Goal: Participate in discussion: Engage in conversation with other users on a specific topic

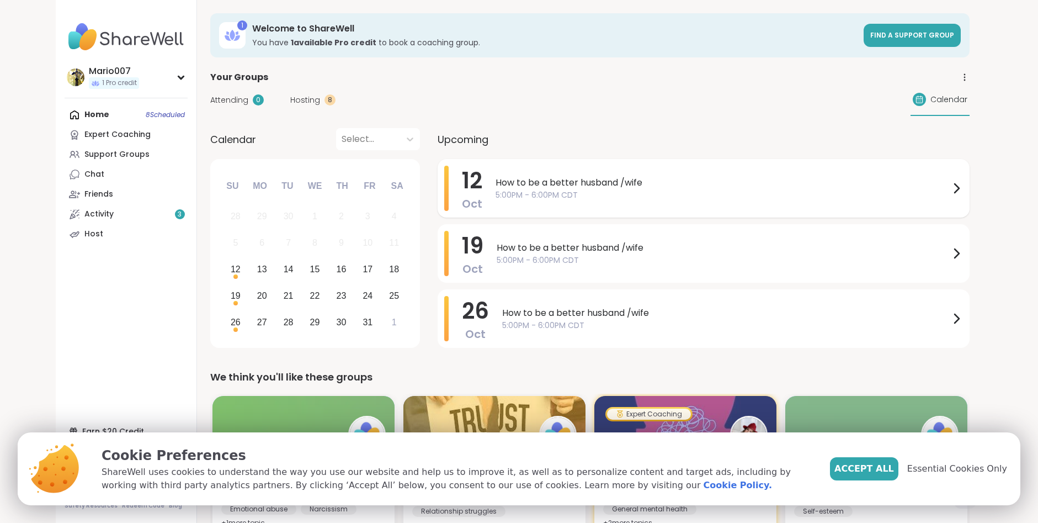
click at [729, 191] on span "5:00PM - 6:00PM CDT" at bounding box center [723, 195] width 454 height 12
click at [865, 468] on span "Accept All" at bounding box center [865, 468] width 60 height 13
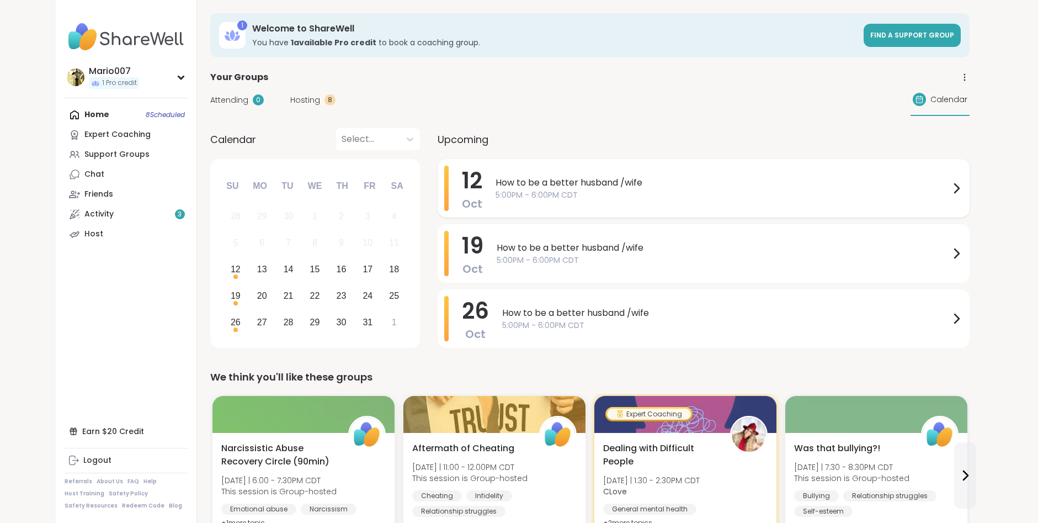
click at [686, 206] on div "How to be a better husband /wife [DEMOGRAPHIC_DATA]:00PM - 6:00PM CDT" at bounding box center [730, 188] width 468 height 45
click at [679, 193] on span "5:00PM - 6:00PM CDT" at bounding box center [723, 195] width 454 height 12
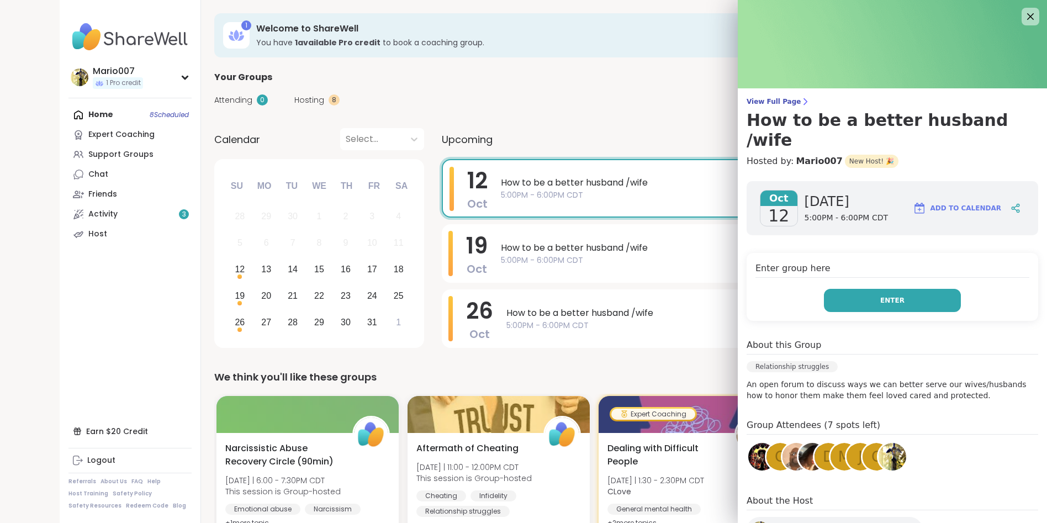
click at [894, 289] on button "Enter" at bounding box center [892, 300] width 137 height 23
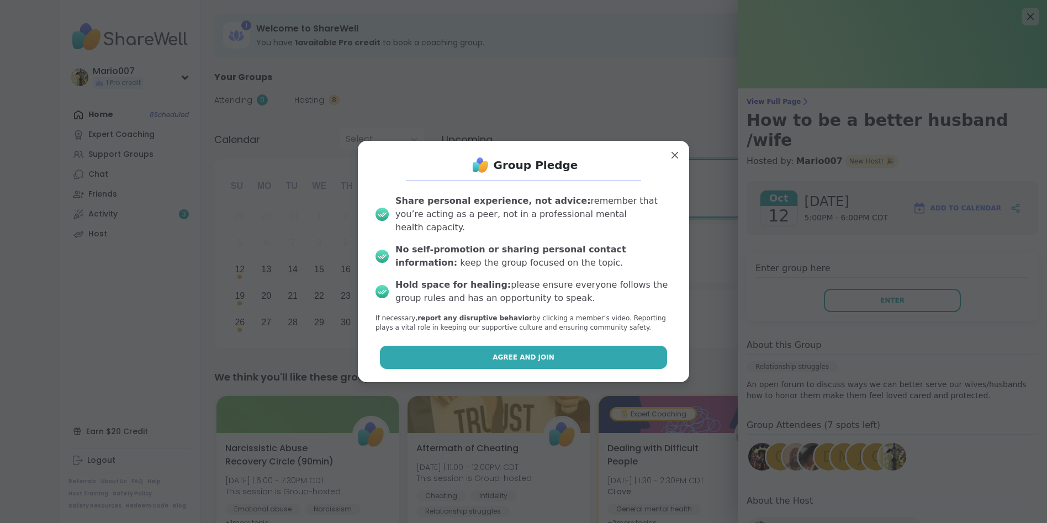
click at [563, 357] on button "Agree and Join" at bounding box center [524, 357] width 288 height 23
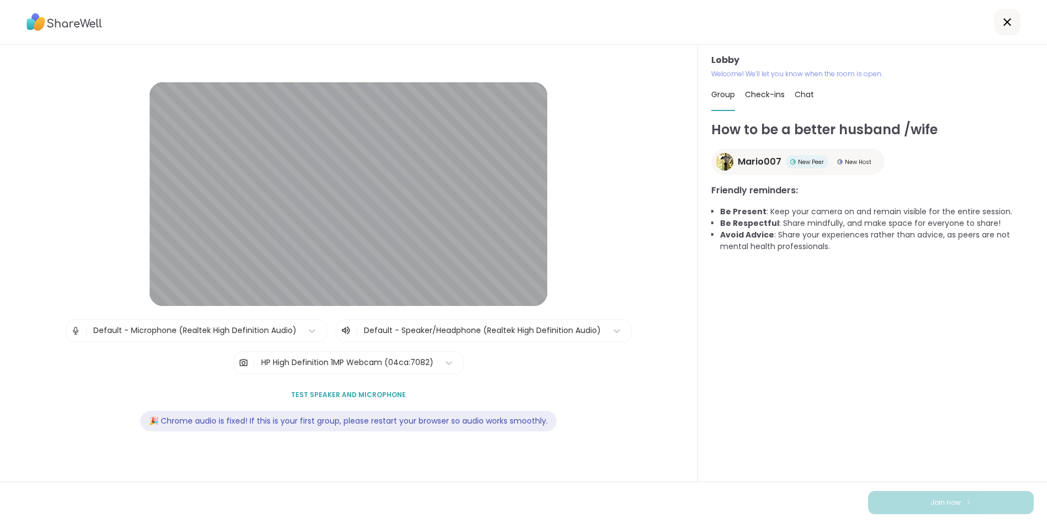
click at [336, 394] on span "Test speaker and microphone" at bounding box center [348, 395] width 115 height 10
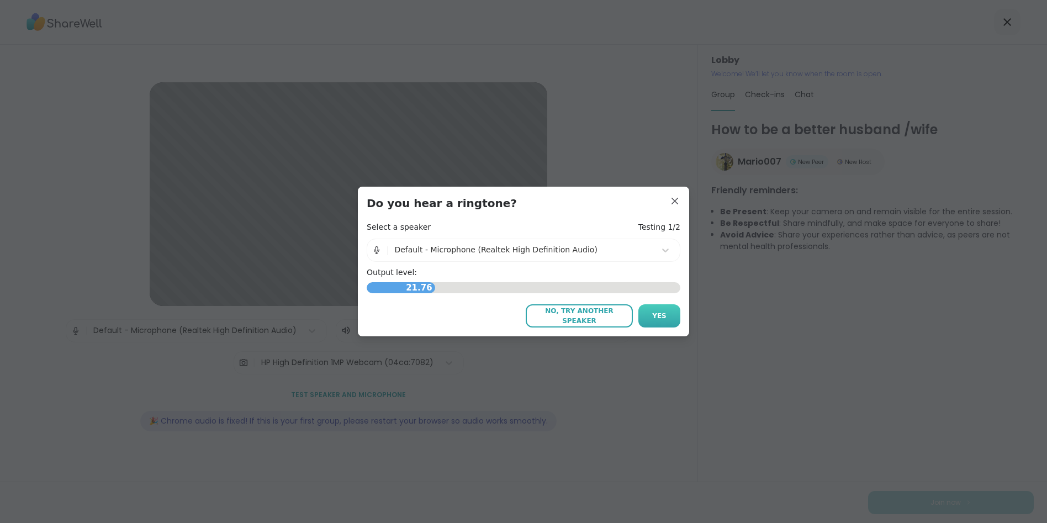
click at [652, 315] on span "Yes" at bounding box center [659, 316] width 14 height 10
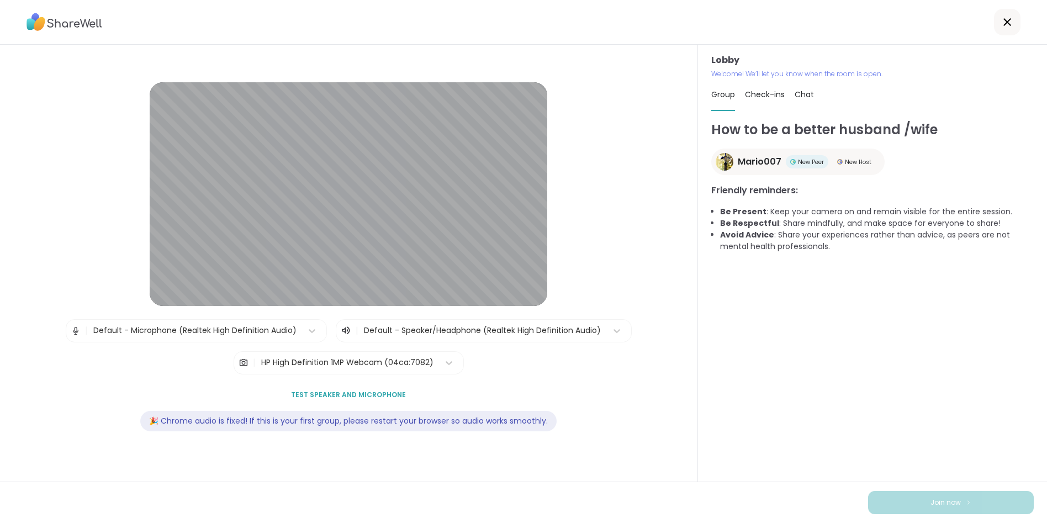
click at [374, 396] on span "Test speaker and microphone" at bounding box center [348, 395] width 115 height 10
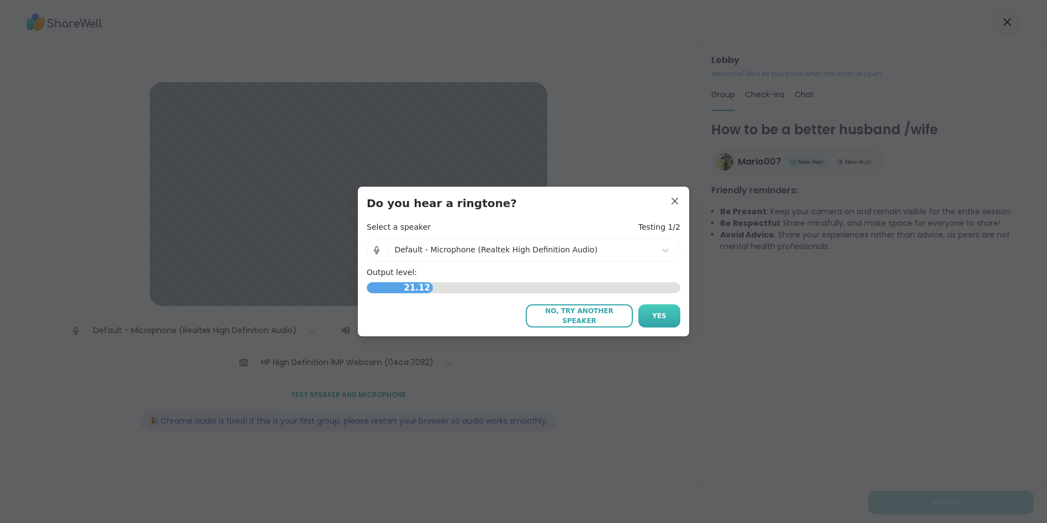
click at [660, 316] on span "Yes" at bounding box center [659, 316] width 14 height 10
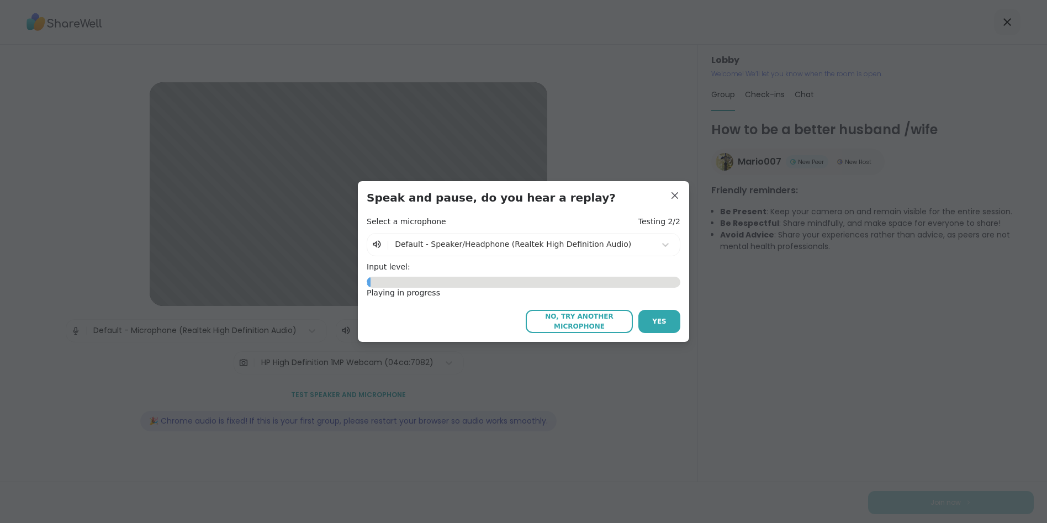
click at [660, 316] on span "Yes" at bounding box center [659, 321] width 14 height 10
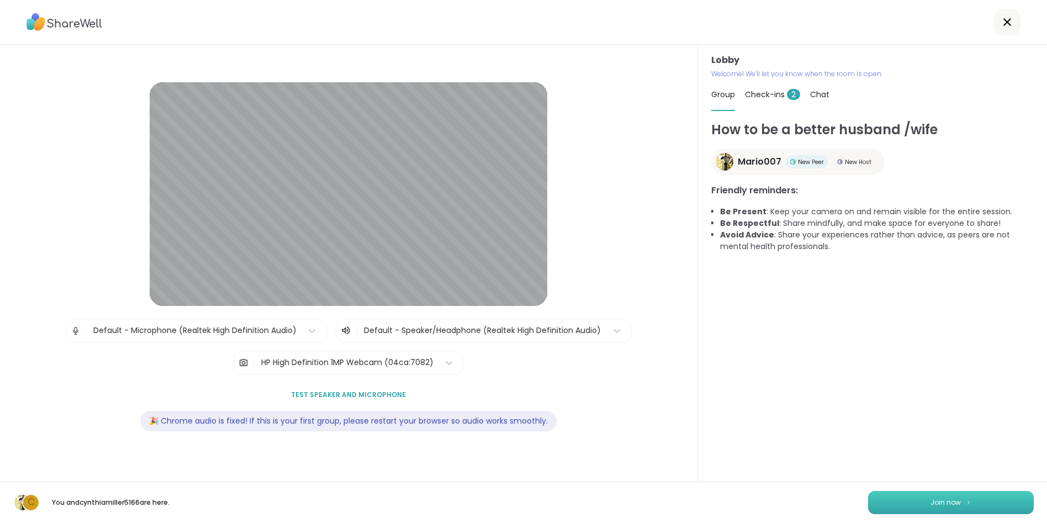
click at [894, 501] on button "Join now" at bounding box center [951, 502] width 166 height 23
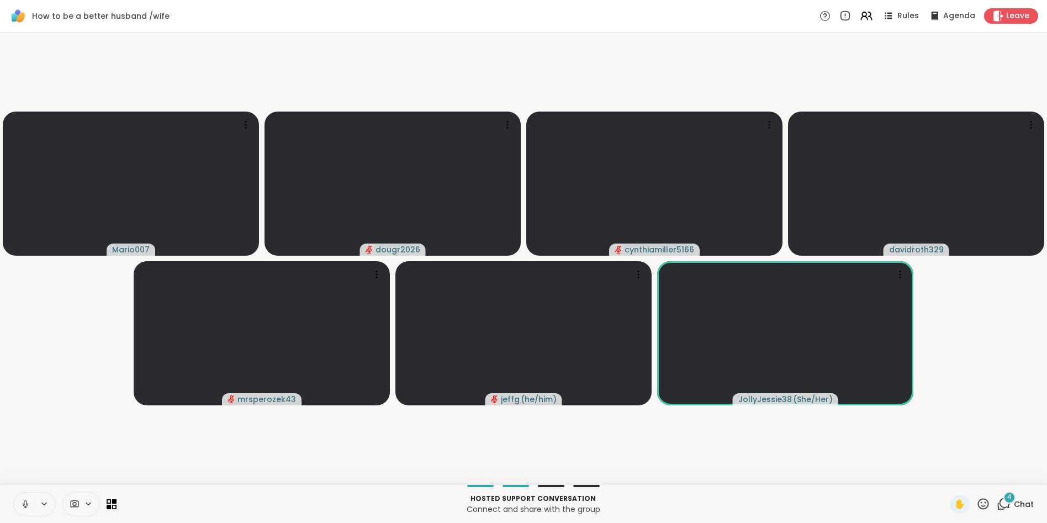
click at [1003, 500] on div "4" at bounding box center [1009, 497] width 12 height 12
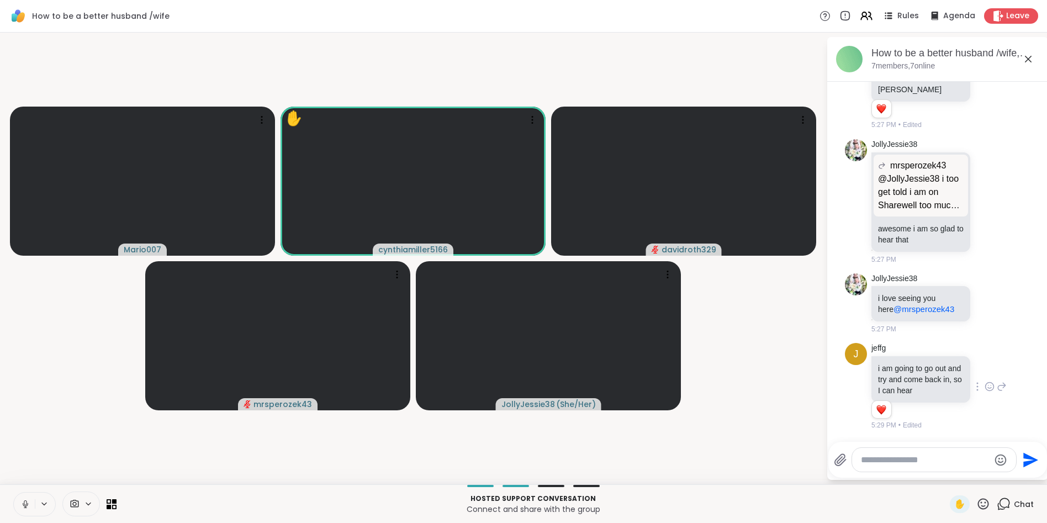
scroll to position [2921, 0]
click at [883, 455] on textarea "Type your message" at bounding box center [924, 459] width 129 height 11
type textarea "**"
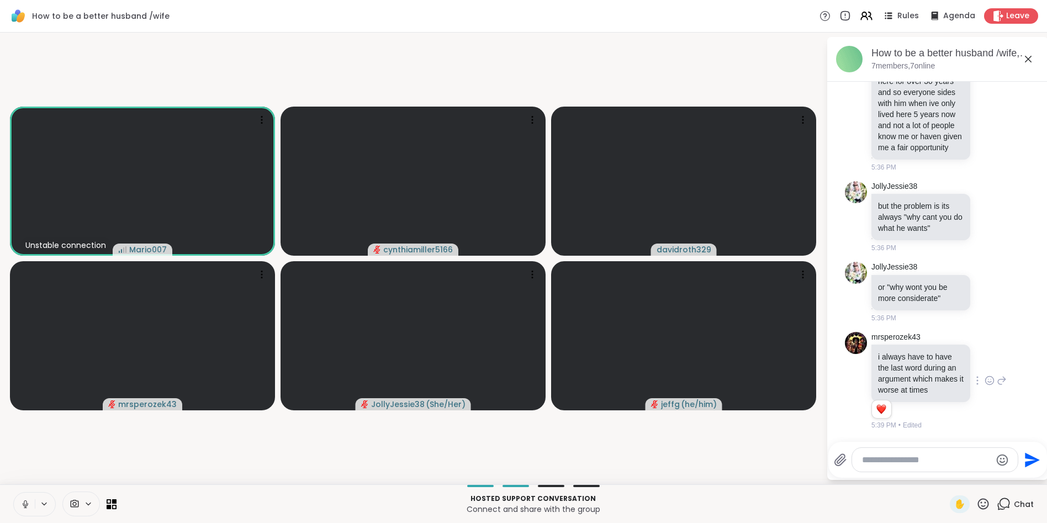
scroll to position [3890, 0]
click at [1034, 426] on div "JollyJessie38 is typing" at bounding box center [939, 435] width 216 height 18
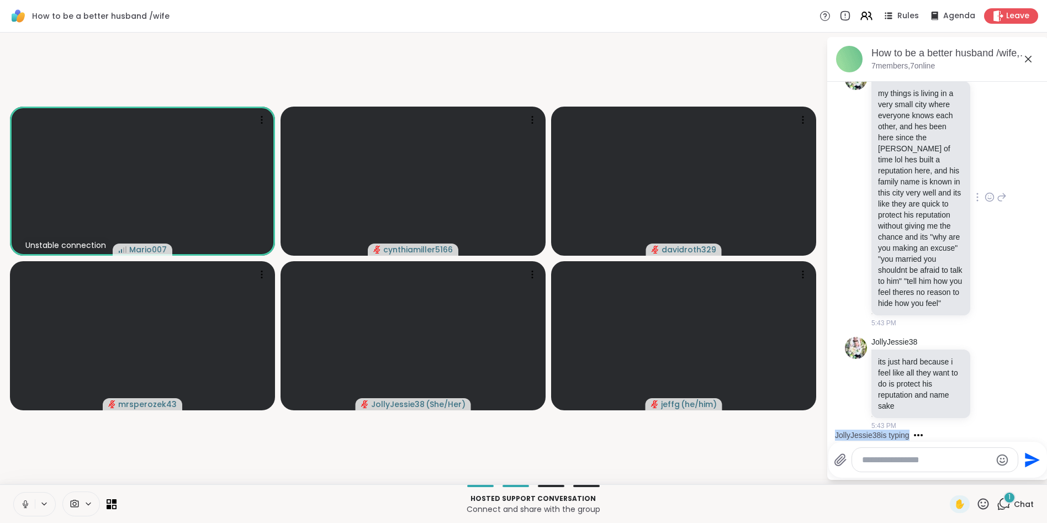
scroll to position [4295, 0]
click at [1035, 427] on div "JollyJessie38 is typing" at bounding box center [939, 435] width 216 height 18
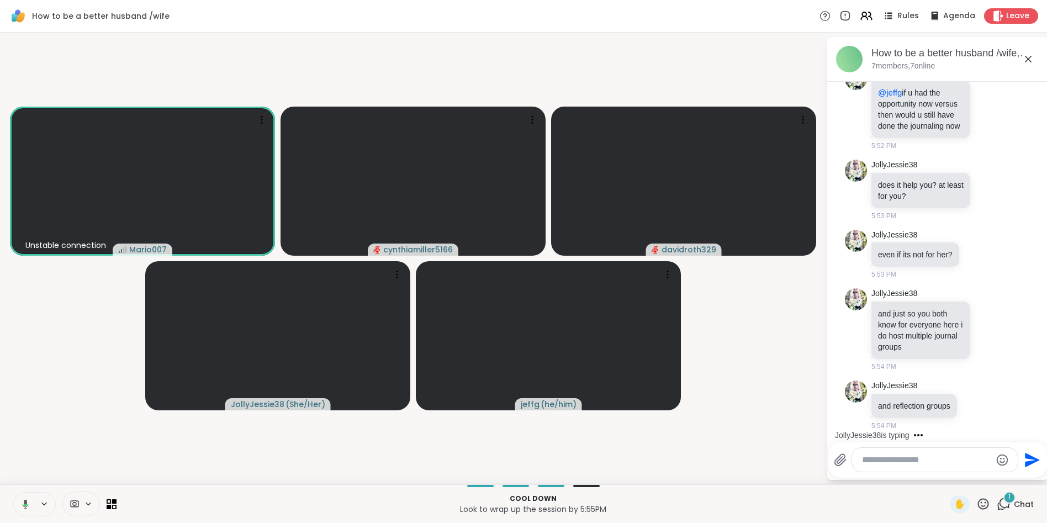
scroll to position [5189, 0]
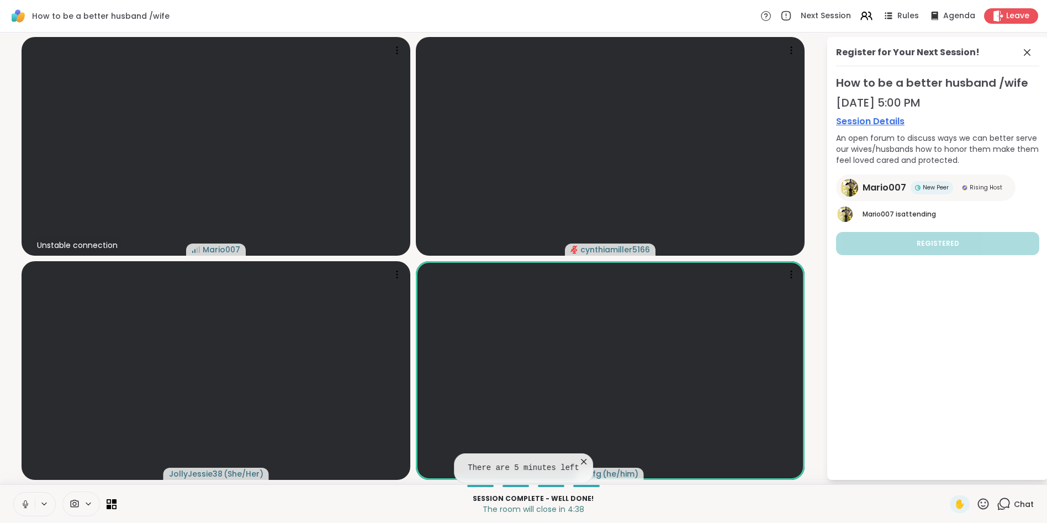
click at [578, 460] on icon at bounding box center [583, 461] width 11 height 11
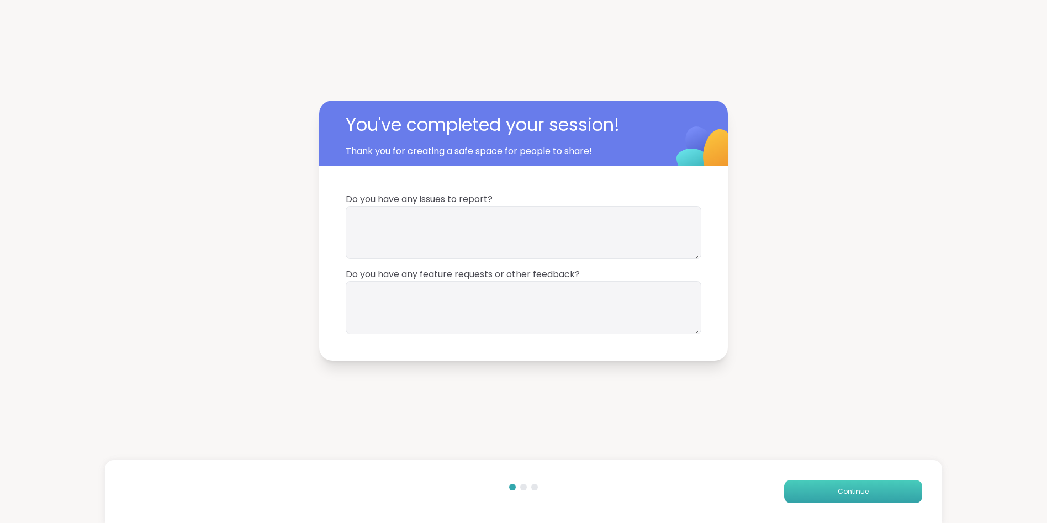
click at [800, 493] on button "Continue" at bounding box center [853, 491] width 138 height 23
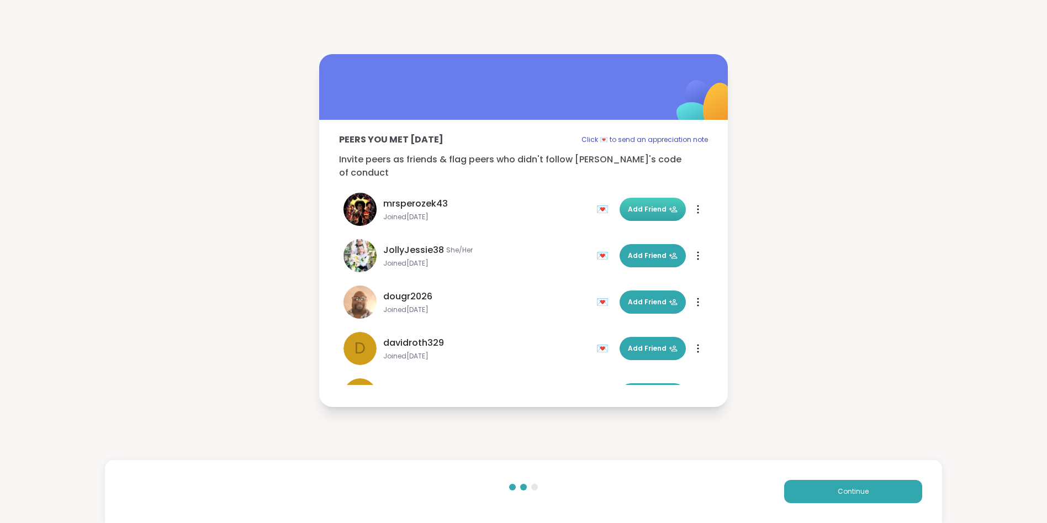
click at [641, 204] on span "Add Friend" at bounding box center [653, 209] width 50 height 10
click at [642, 251] on span "Add Friend" at bounding box center [653, 256] width 50 height 10
click at [651, 350] on button "Add Friend" at bounding box center [652, 348] width 66 height 23
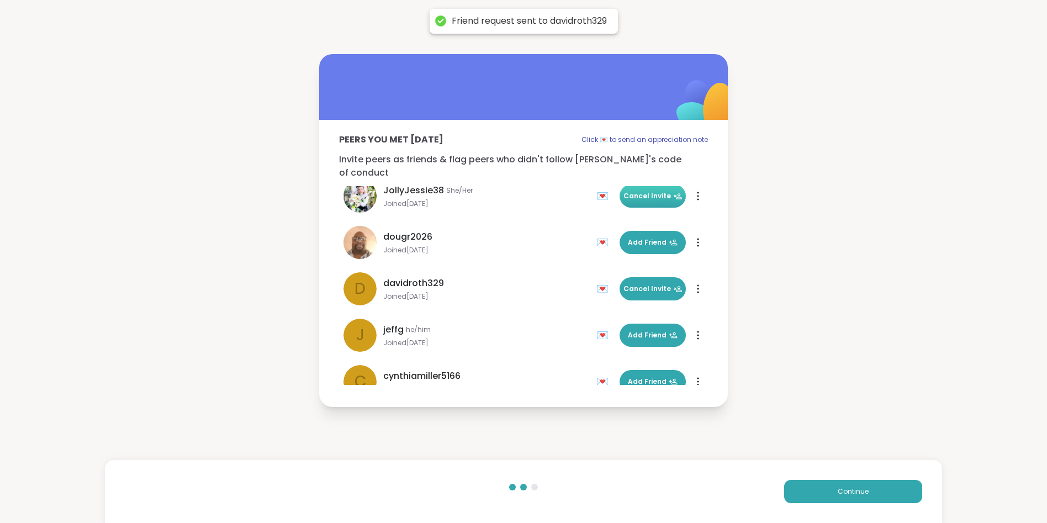
scroll to position [66, 0]
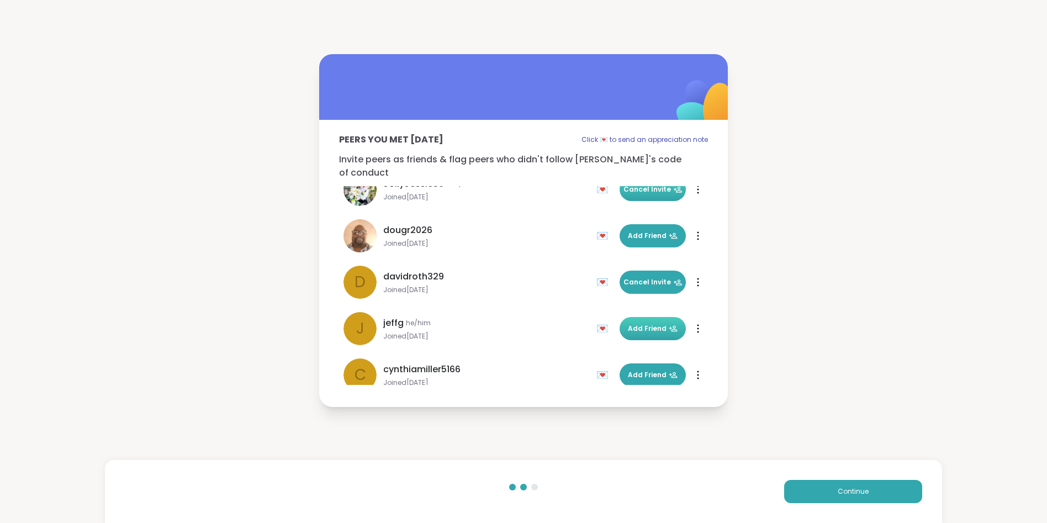
click at [653, 323] on span "Add Friend" at bounding box center [653, 328] width 50 height 10
click at [649, 370] on span "Add Friend" at bounding box center [653, 375] width 50 height 10
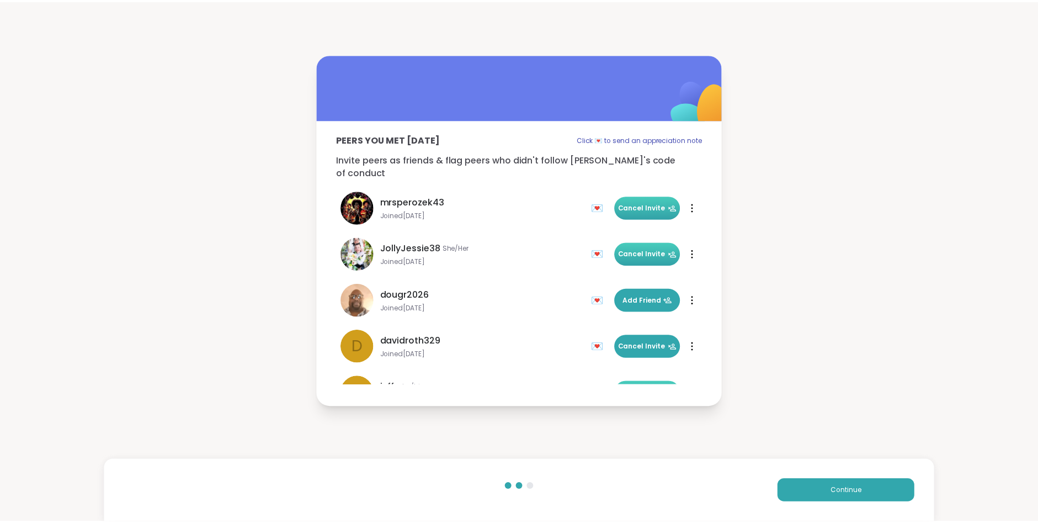
scroll to position [0, 0]
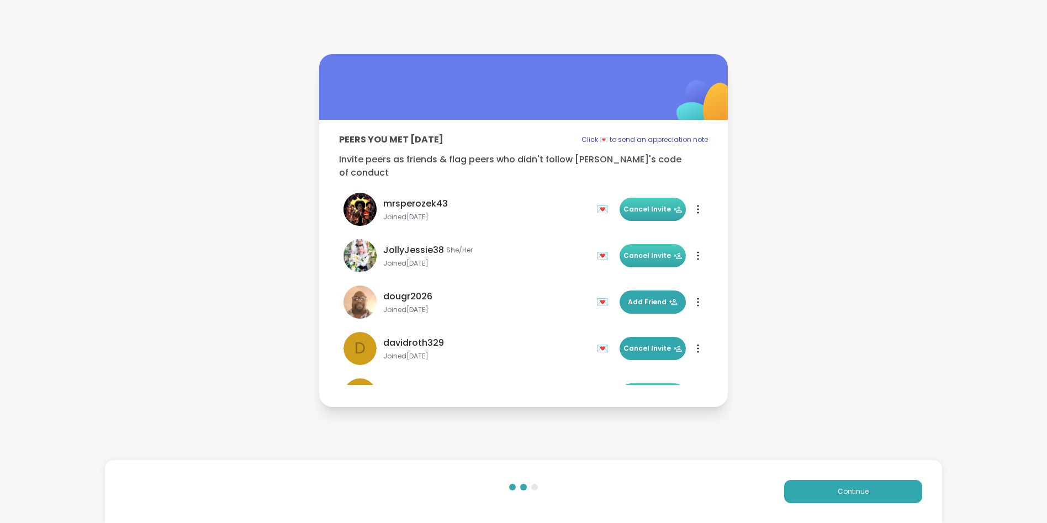
click at [806, 468] on div "Continue" at bounding box center [523, 491] width 837 height 63
click at [813, 479] on div "Continue" at bounding box center [523, 491] width 837 height 63
click at [815, 495] on button "Continue" at bounding box center [853, 491] width 138 height 23
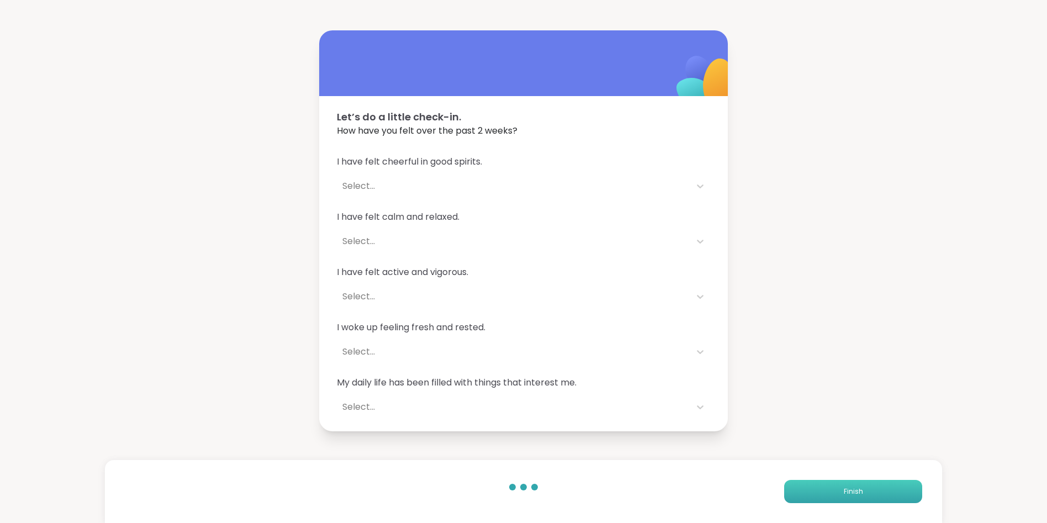
click at [815, 495] on button "Finish" at bounding box center [853, 491] width 138 height 23
